Goal: Information Seeking & Learning: Learn about a topic

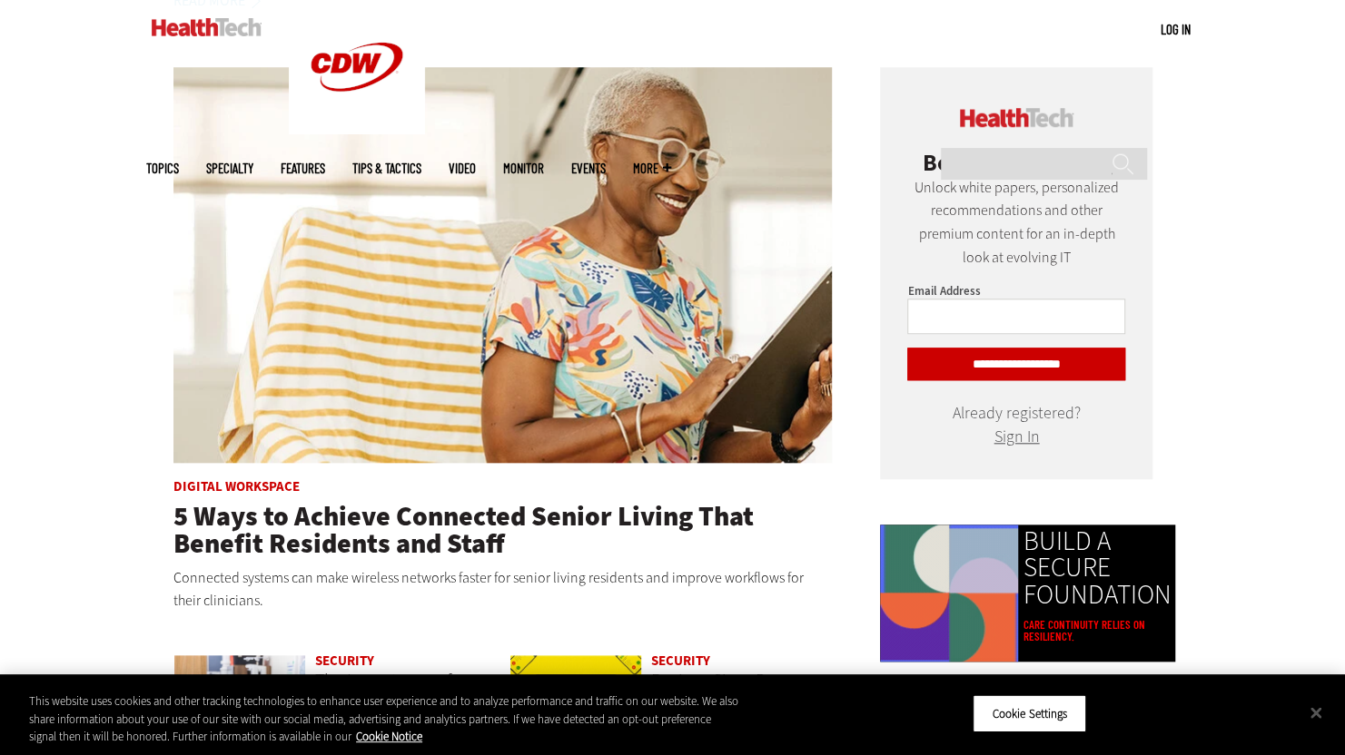
scroll to position [1042, 0]
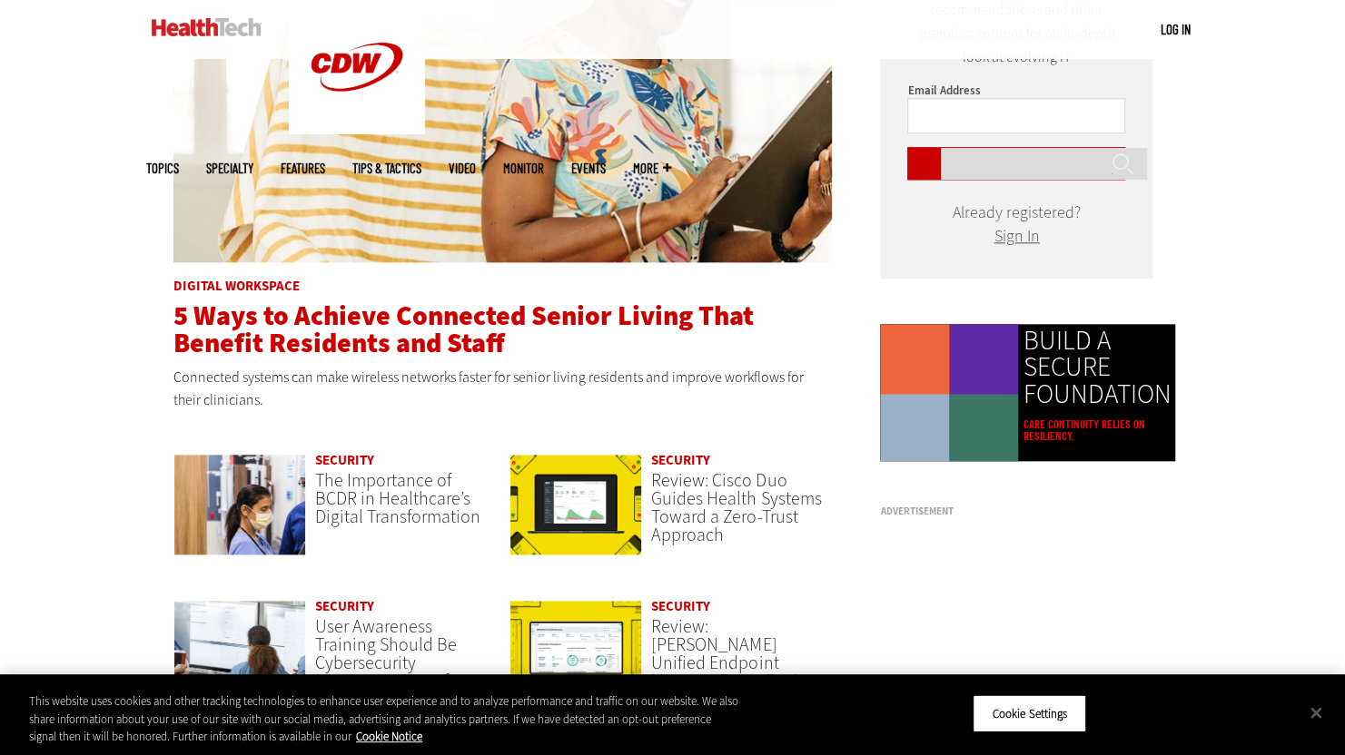
click at [421, 312] on span "5 Ways to Achieve Connected Senior Living That Benefit Residents and Staff" at bounding box center [463, 330] width 580 height 64
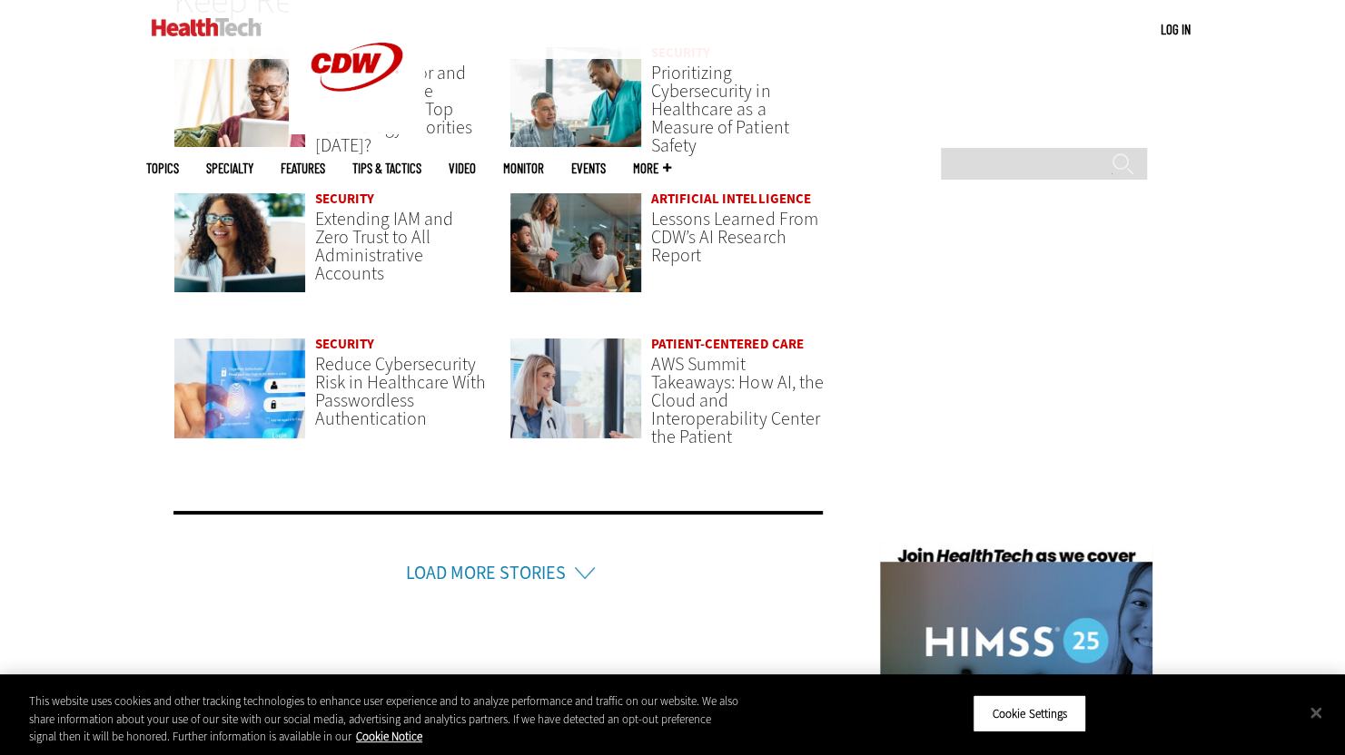
scroll to position [3842, 0]
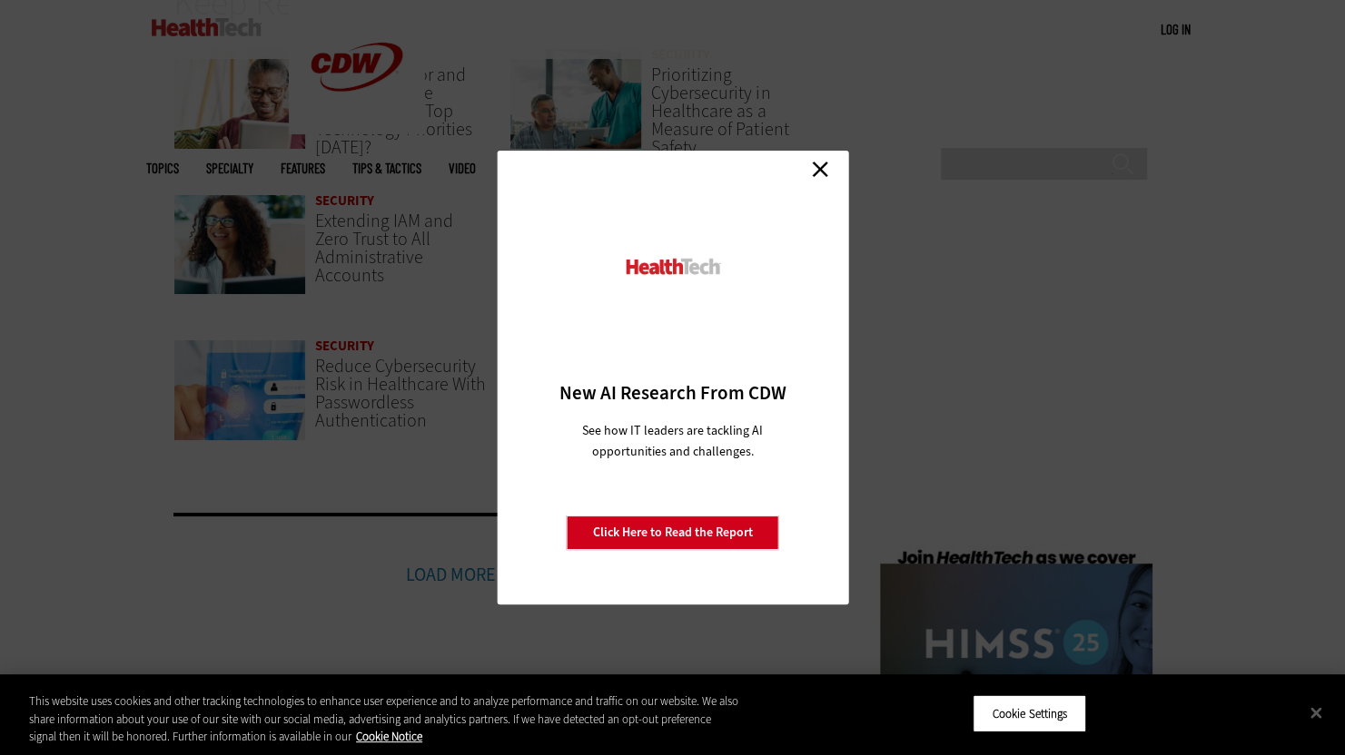
click at [835, 166] on div "Close New AI Research From CDW See how IT leaders are tackling AI opportunities…" at bounding box center [672, 378] width 351 height 454
click at [828, 167] on link "Close" at bounding box center [819, 168] width 27 height 27
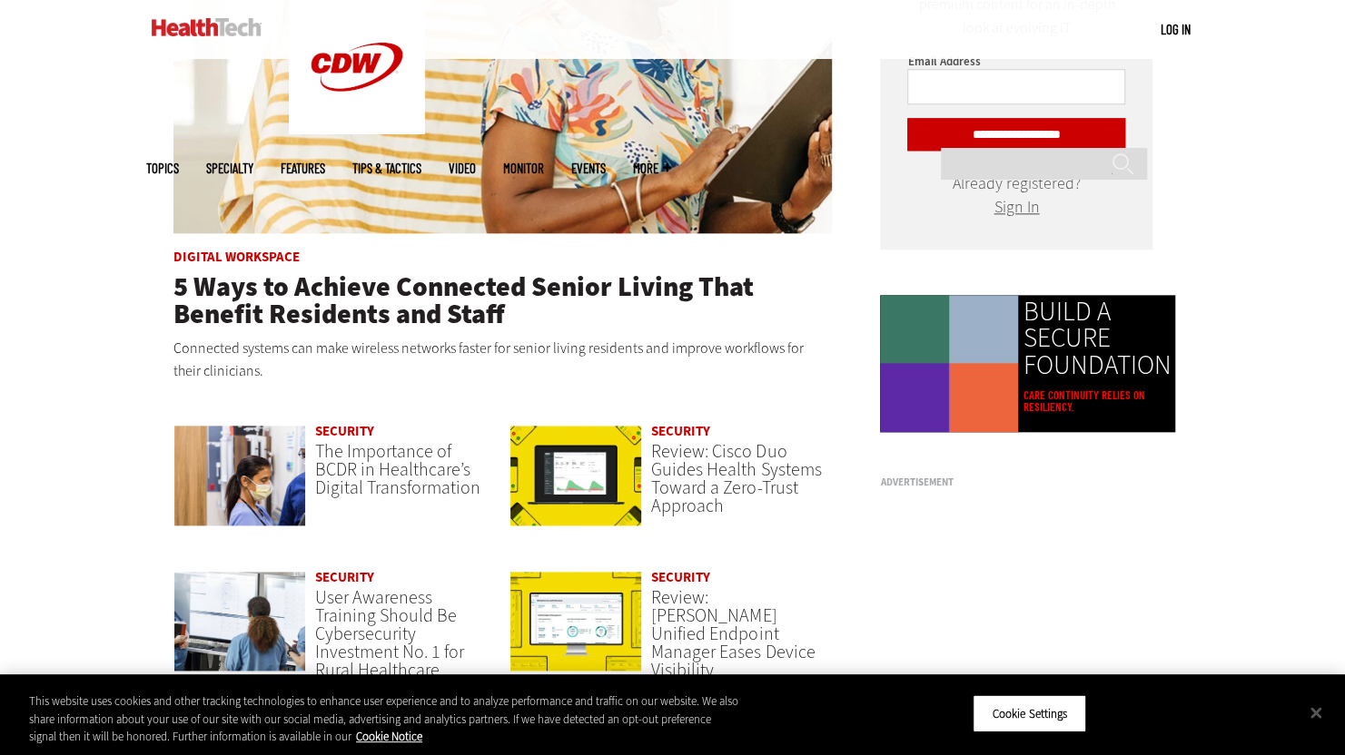
scroll to position [1064, 0]
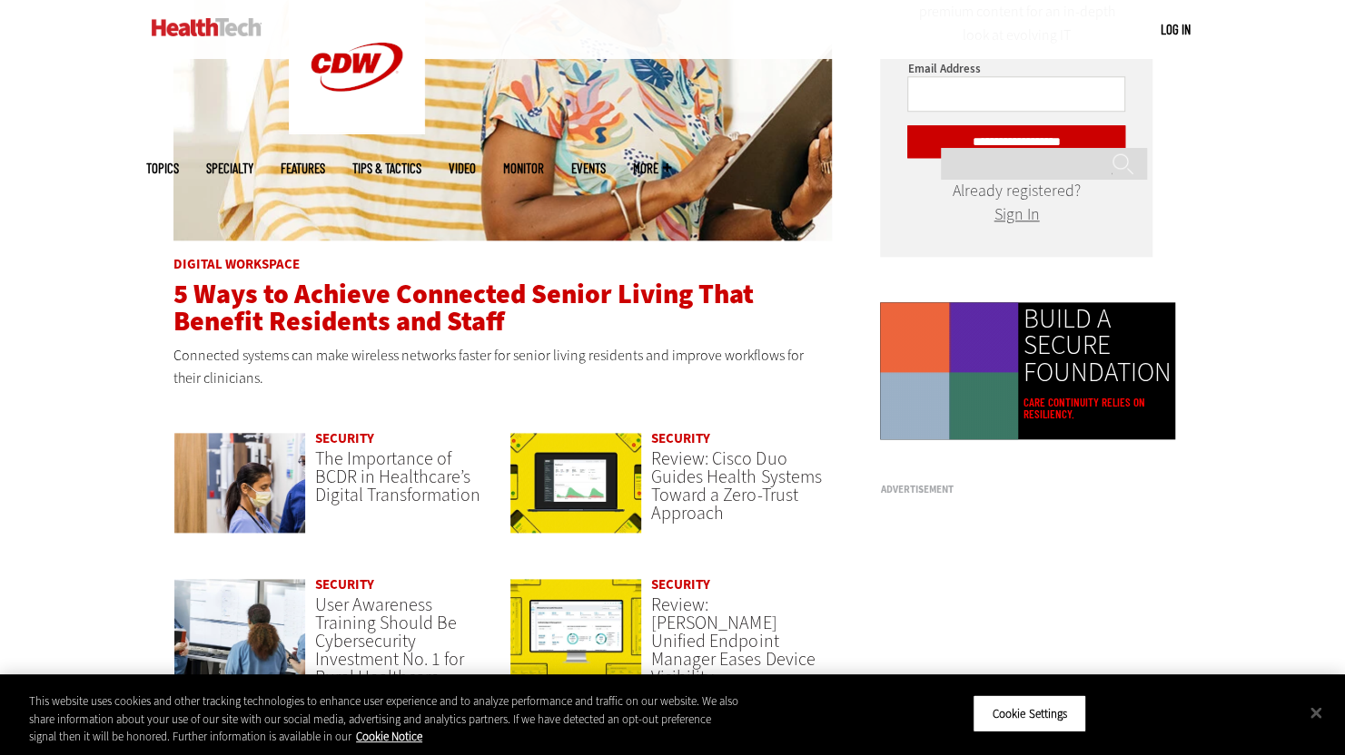
click at [334, 284] on span "5 Ways to Achieve Connected Senior Living That Benefit Residents and Staff" at bounding box center [463, 308] width 580 height 64
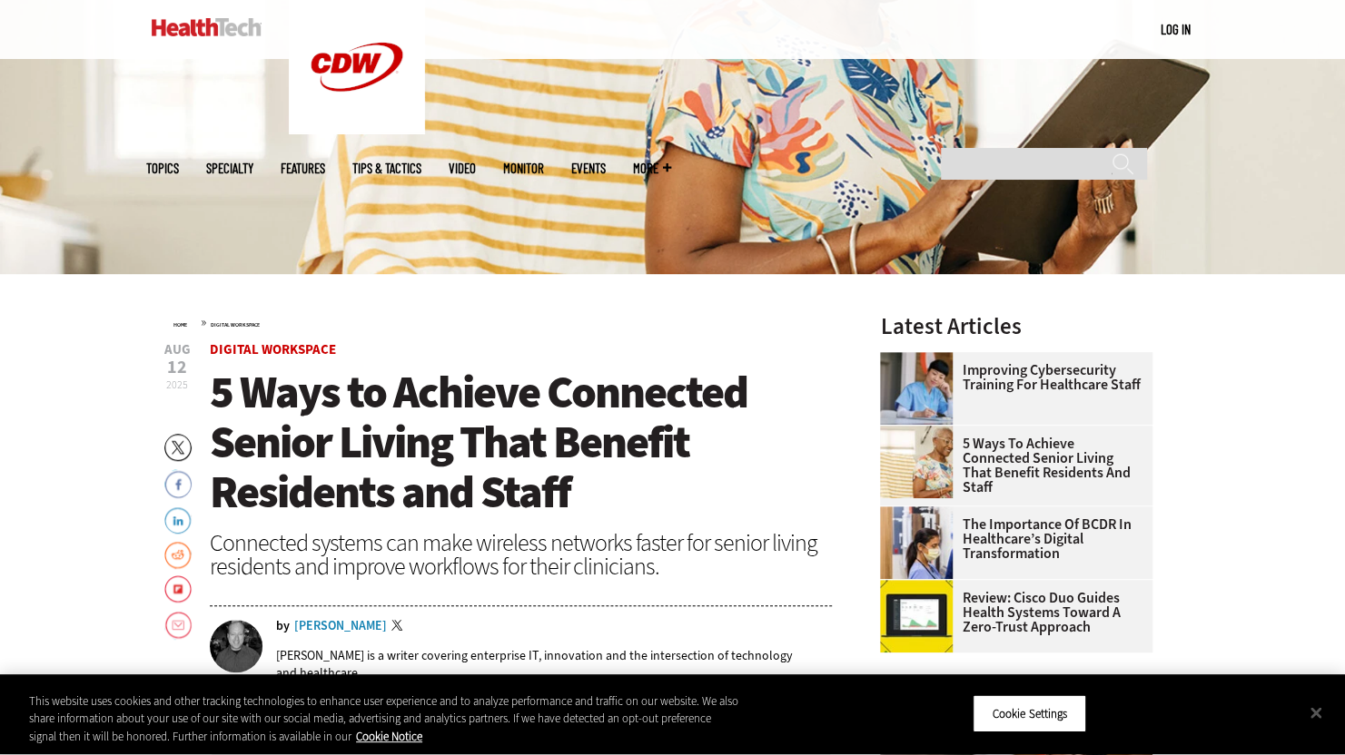
scroll to position [632, 0]
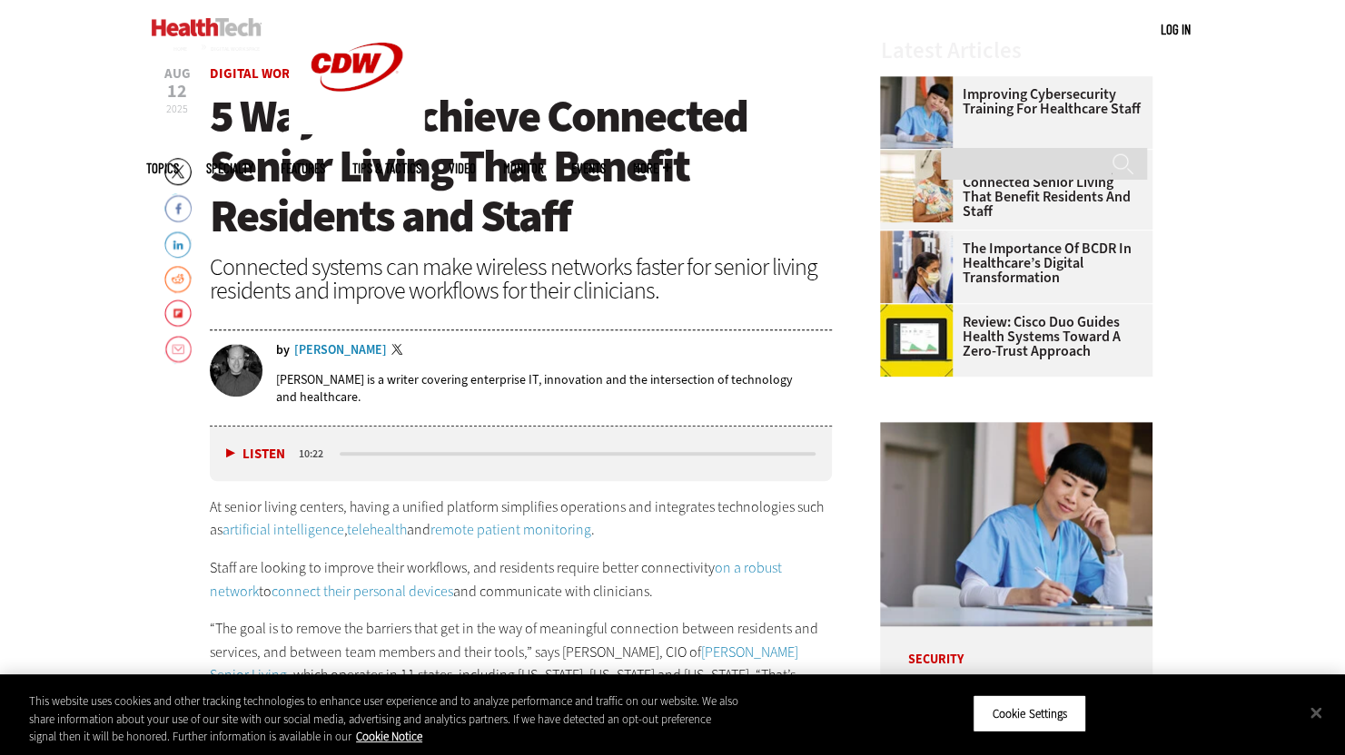
click at [318, 350] on div "[PERSON_NAME]" at bounding box center [340, 350] width 93 height 13
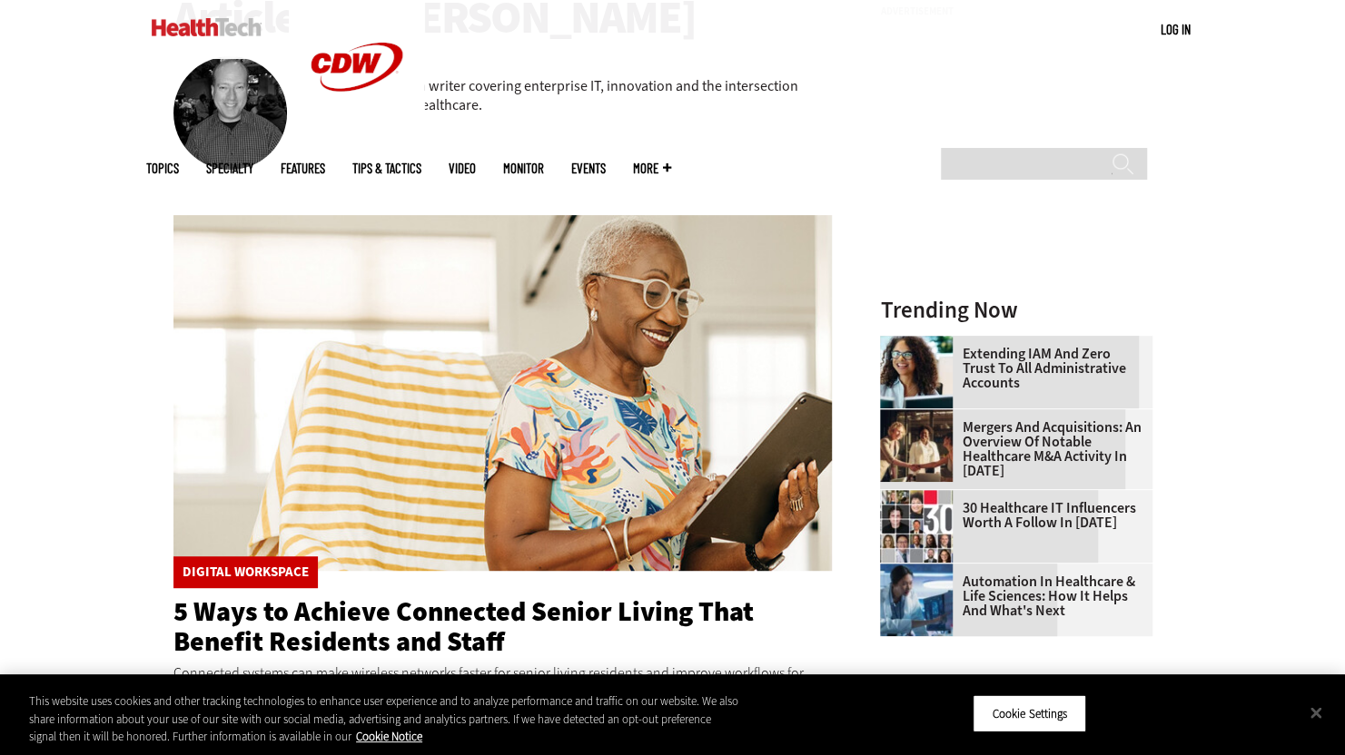
scroll to position [271, 0]
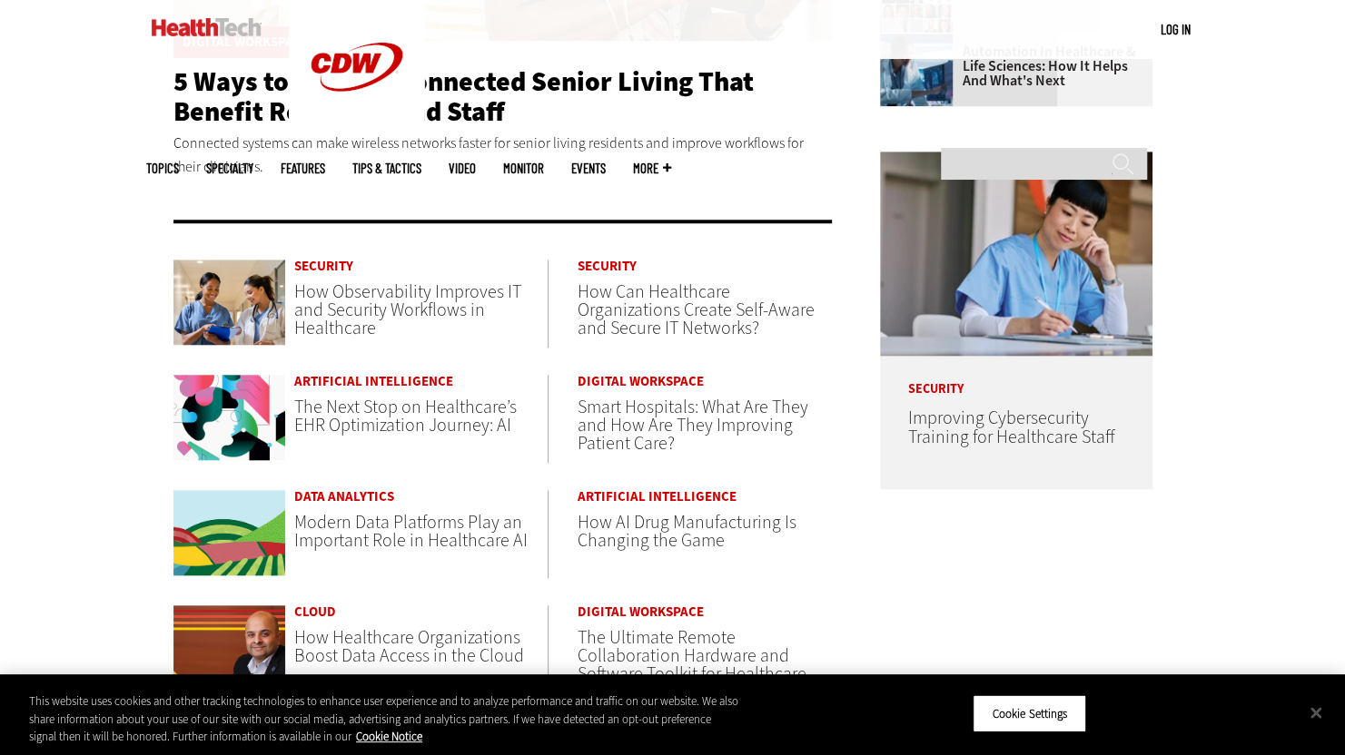
scroll to position [802, 0]
click at [25, 180] on div "Become an Insider Sign up [DATE] to receive premium content! Sign Up MENU Log i…" at bounding box center [672, 340] width 1345 height 2284
